Goal: Navigation & Orientation: Find specific page/section

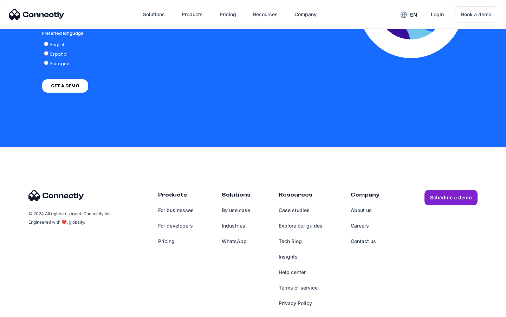
scroll to position [1552, 0]
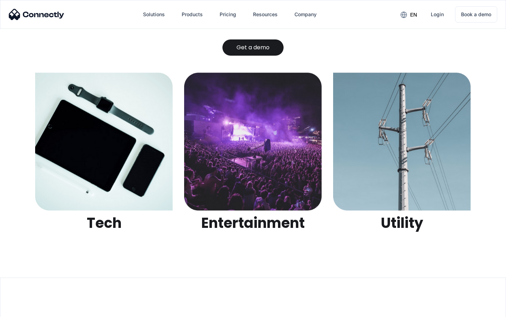
scroll to position [2219, 0]
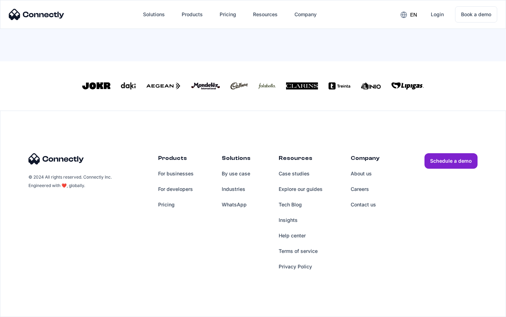
scroll to position [308, 0]
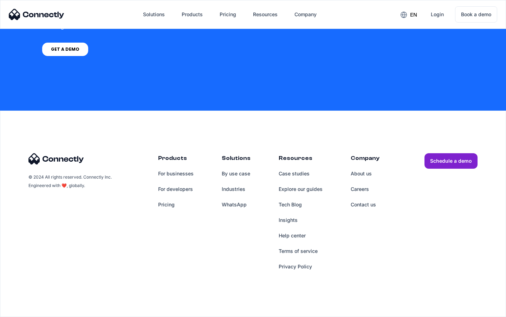
scroll to position [533, 0]
